Goal: Task Accomplishment & Management: Manage account settings

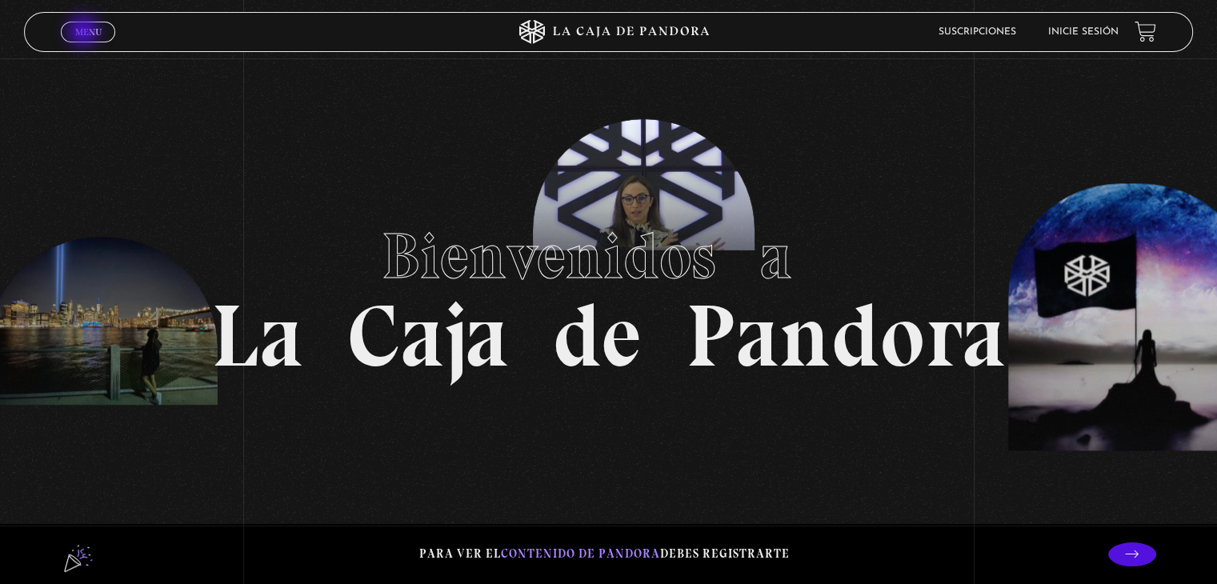
click at [85, 33] on span "Menu" at bounding box center [88, 32] width 26 height 10
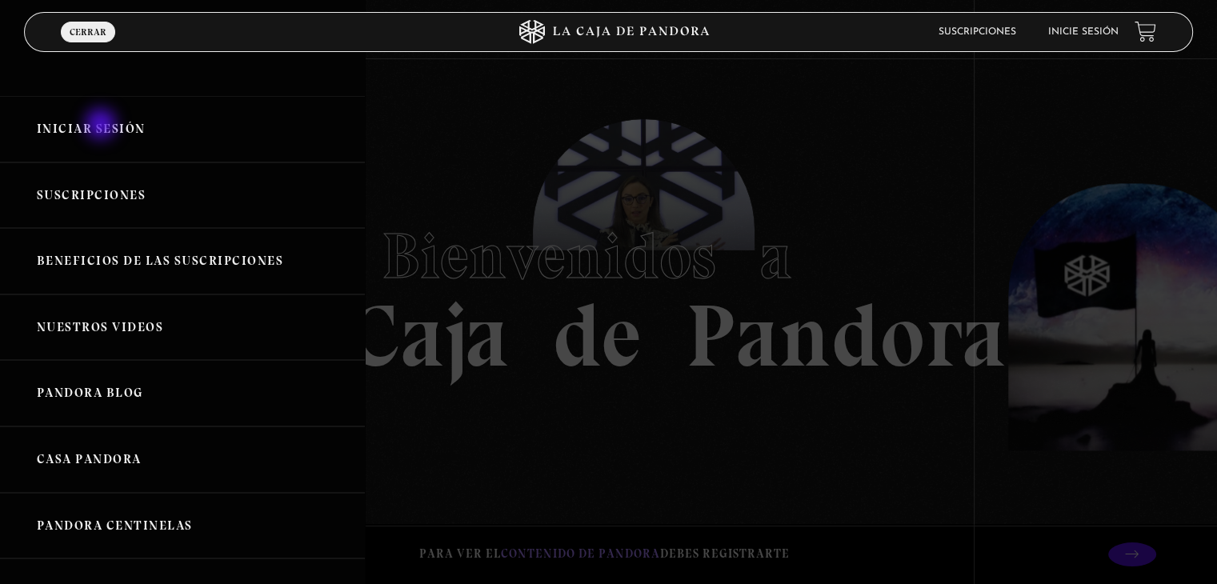
click at [102, 126] on link "Iniciar Sesión" at bounding box center [182, 129] width 365 height 66
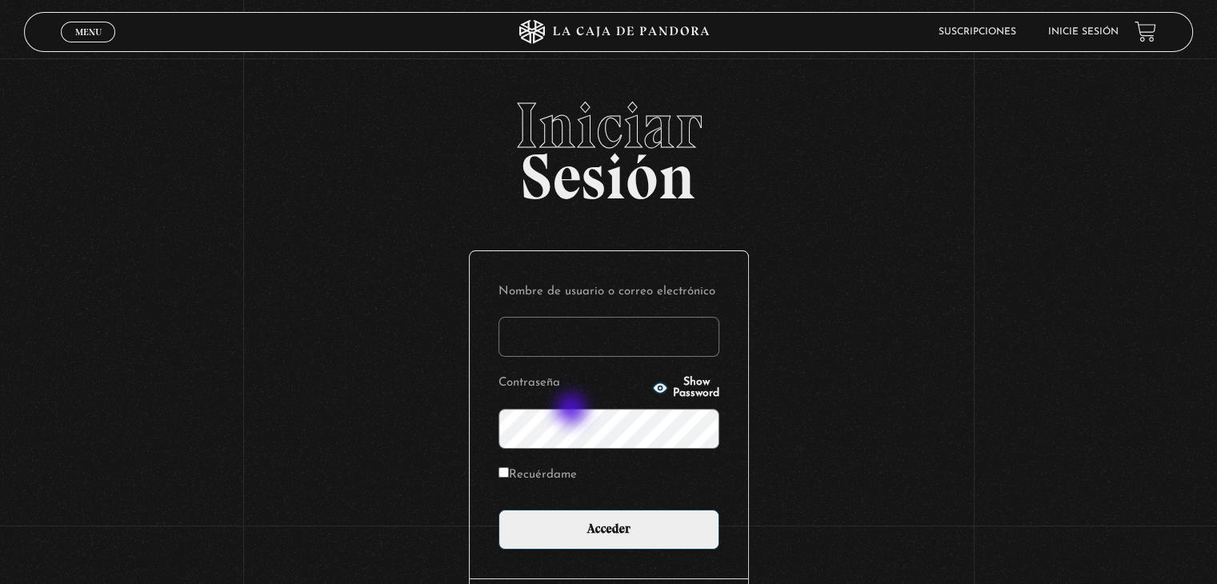
type input "Verito55"
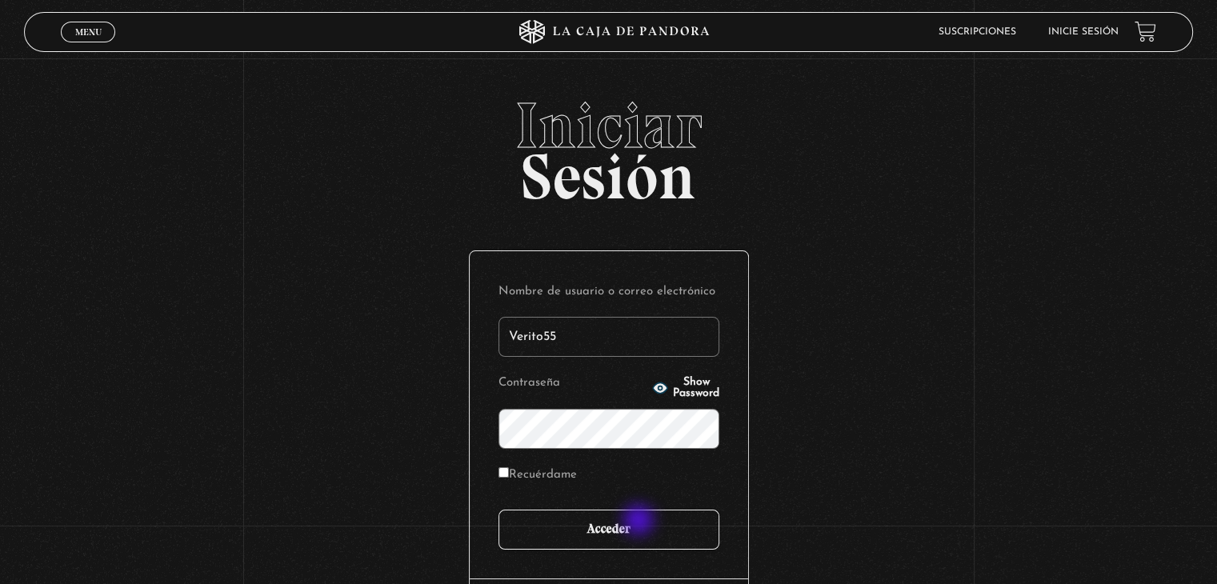
click at [640, 522] on input "Acceder" at bounding box center [608, 530] width 221 height 40
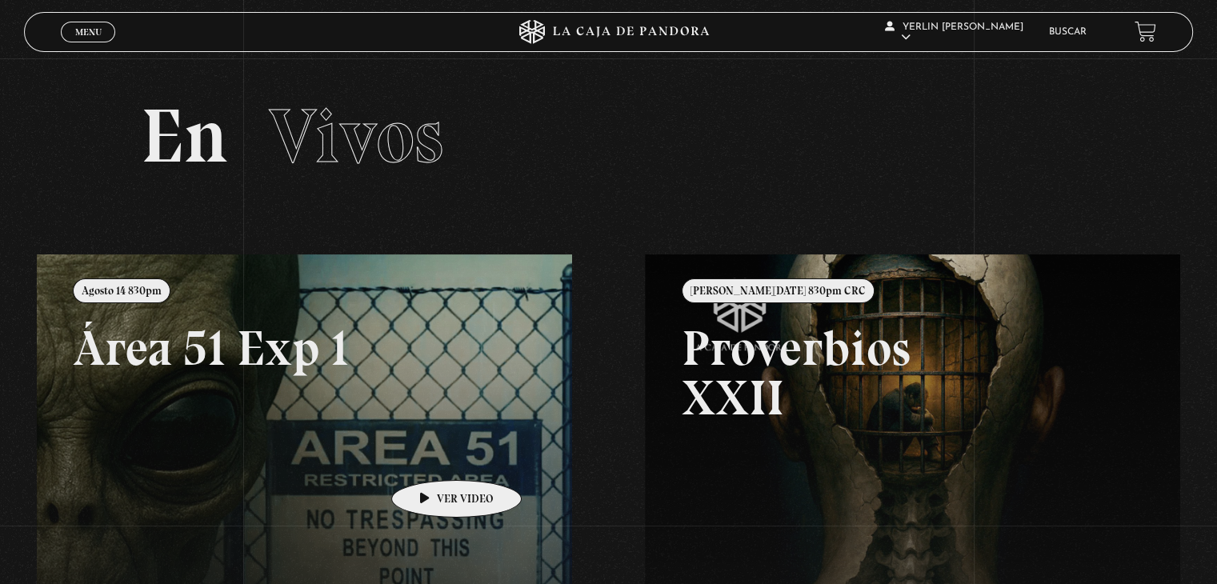
click at [431, 456] on link at bounding box center [645, 546] width 1217 height 584
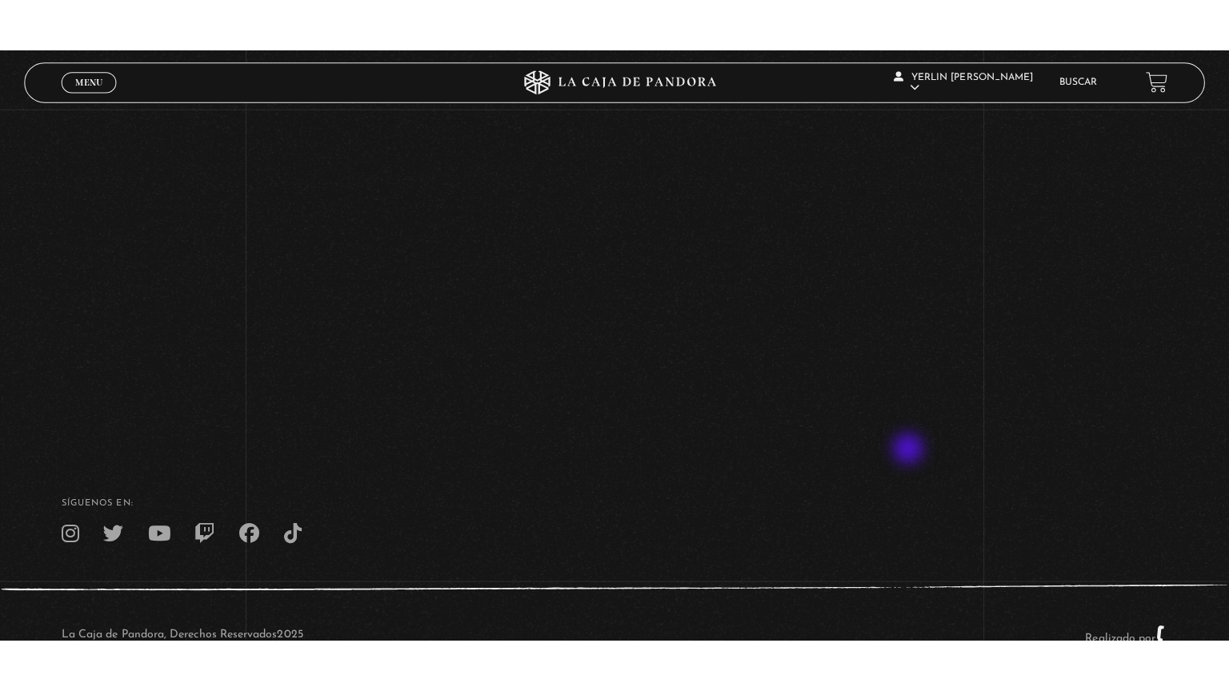
scroll to position [198, 0]
